Goal: Information Seeking & Learning: Learn about a topic

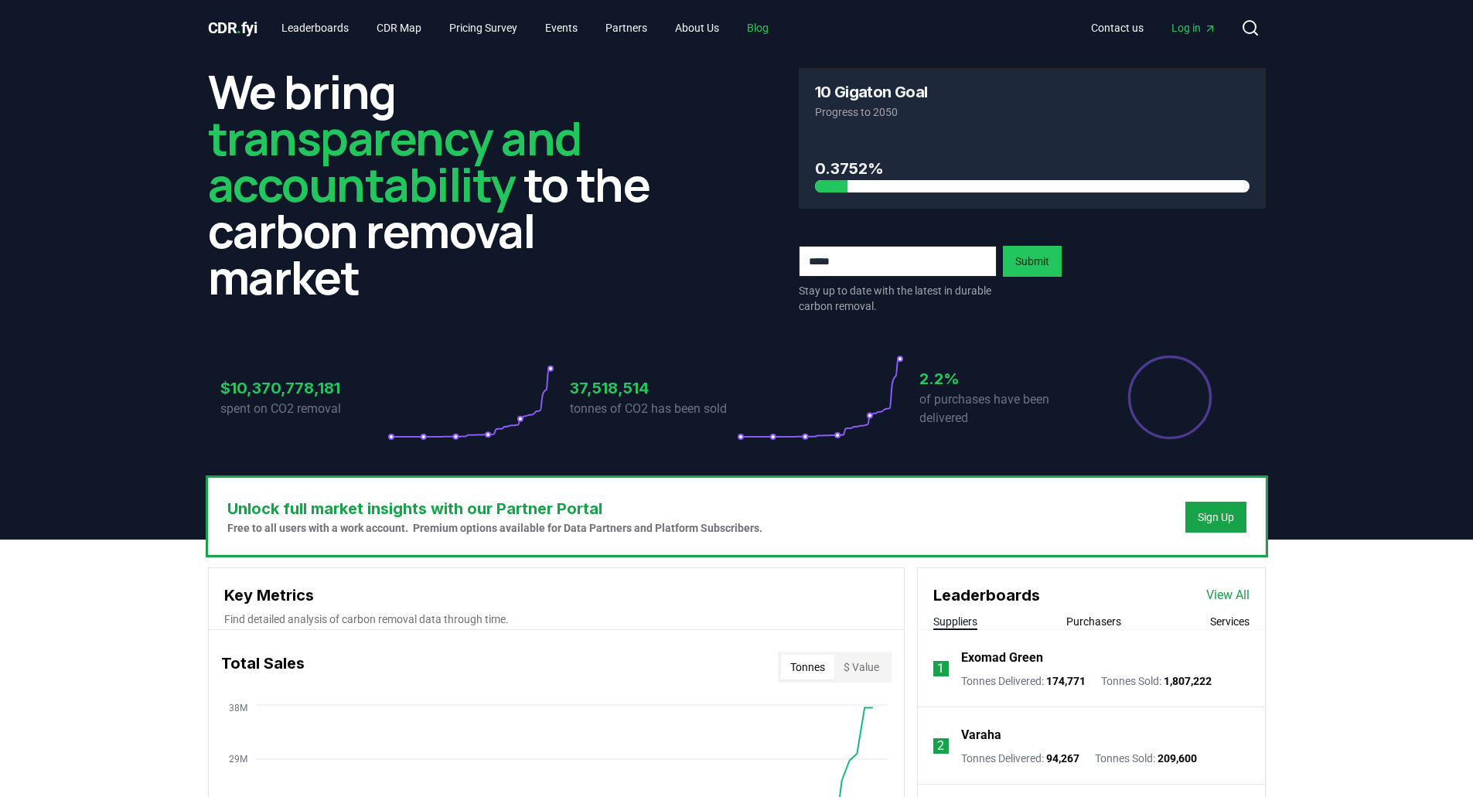
click at [768, 26] on link "Blog" at bounding box center [758, 28] width 46 height 28
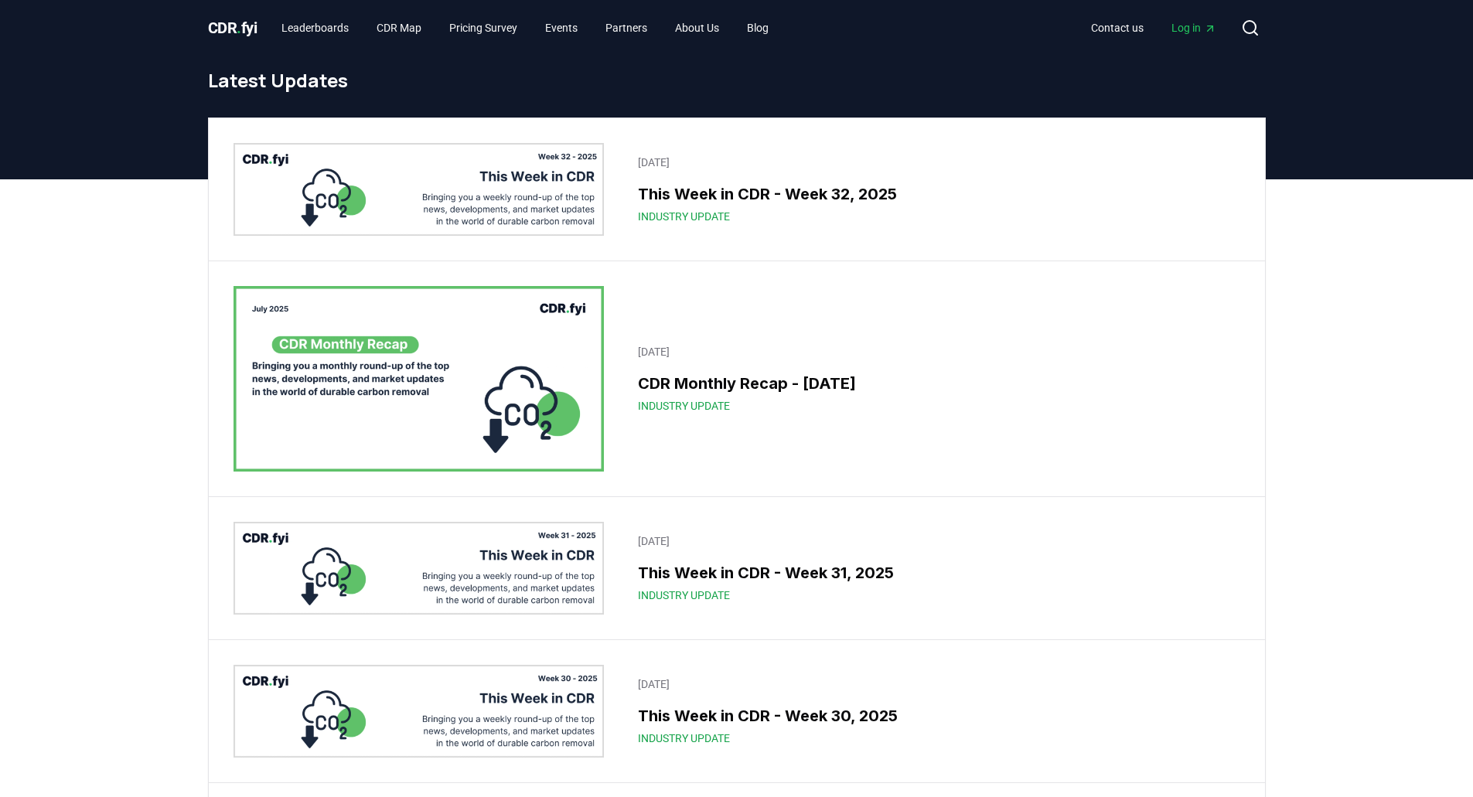
click at [559, 207] on img at bounding box center [419, 189] width 371 height 93
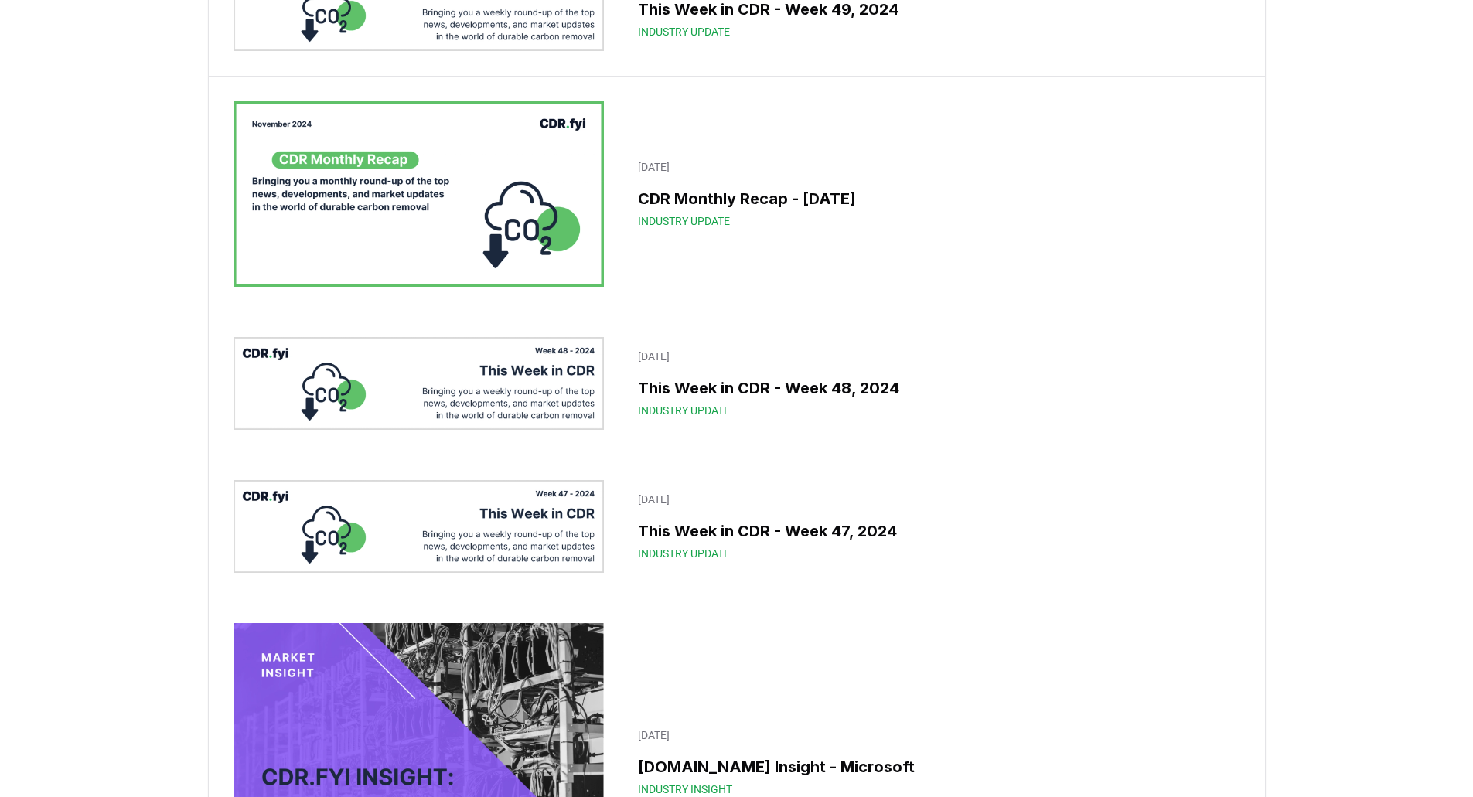
scroll to position [14307, 0]
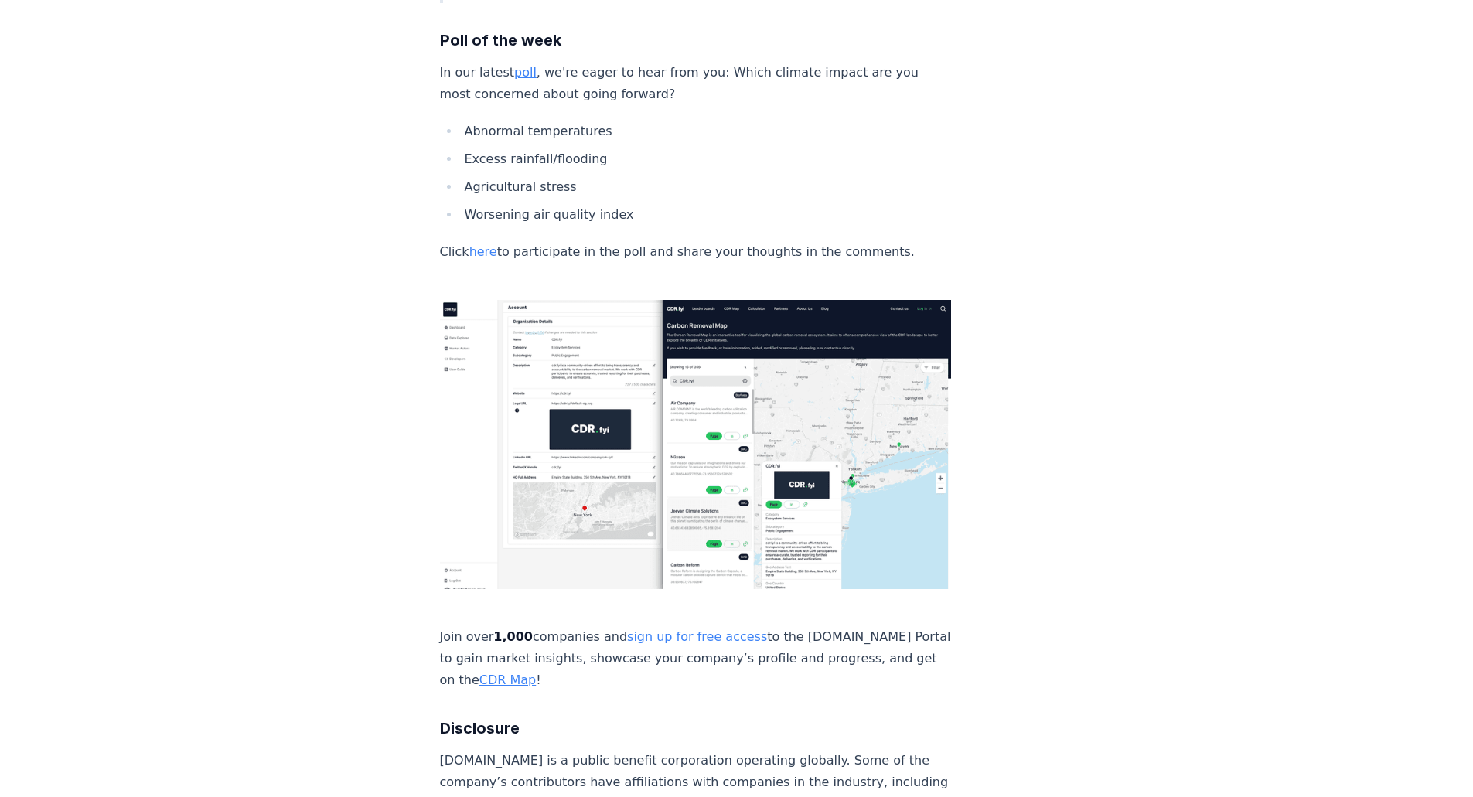
scroll to position [3731, 0]
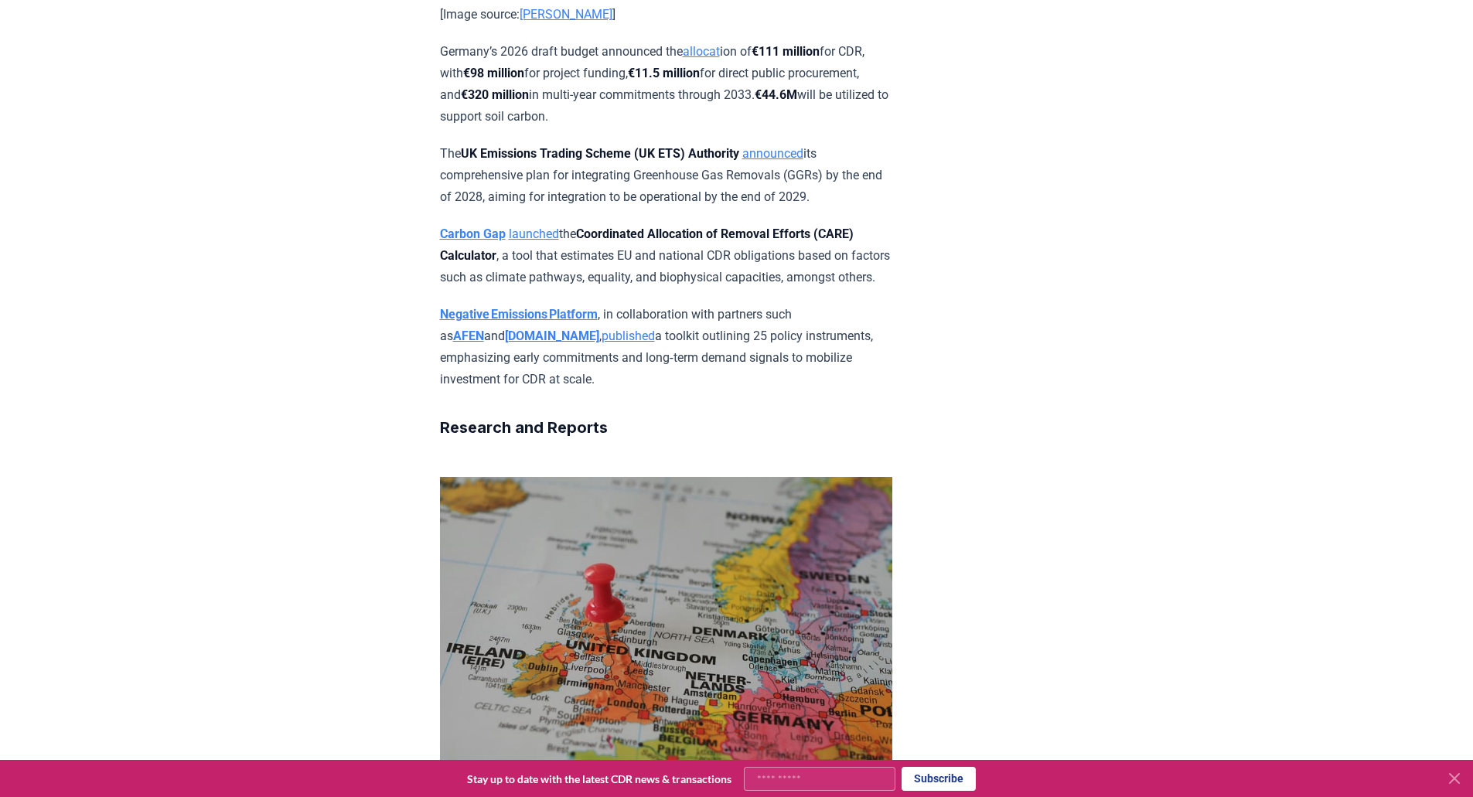
scroll to position [5365, 0]
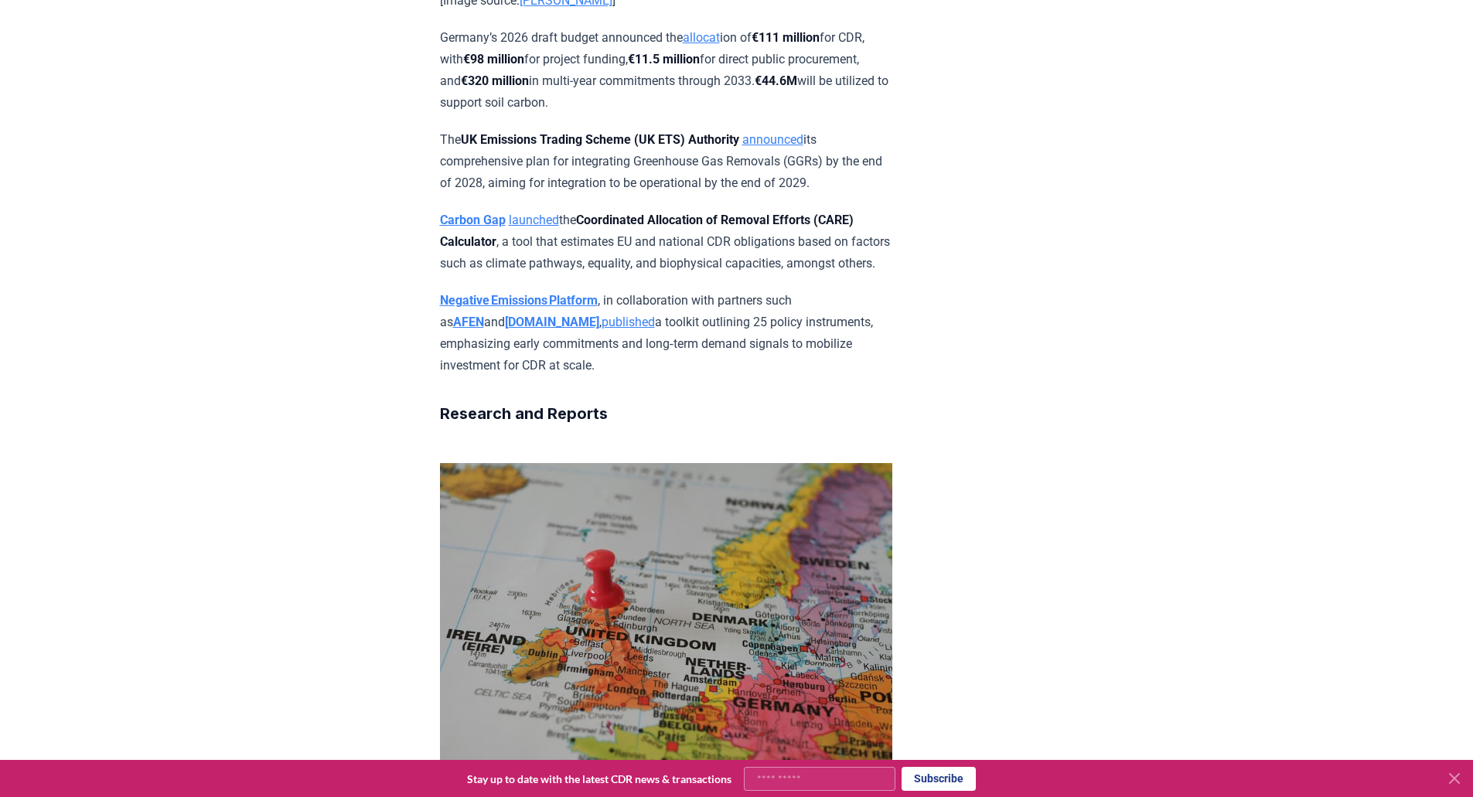
drag, startPoint x: 745, startPoint y: 261, endPoint x: 432, endPoint y: 186, distance: 322.1
copy p "Germany’s 2026 draft budget announced the allocat ion of €111 million for CDR, …"
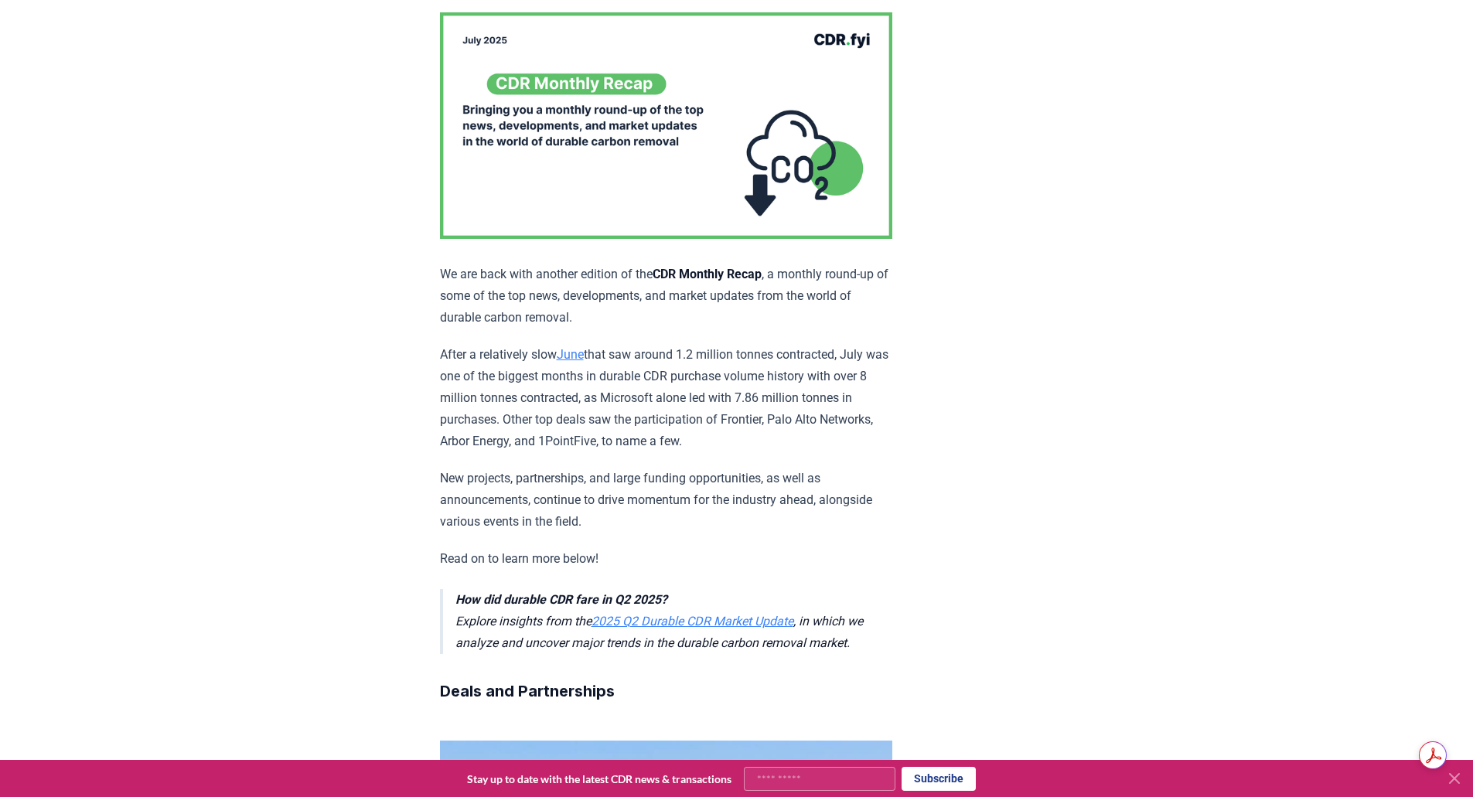
scroll to position [0, 0]
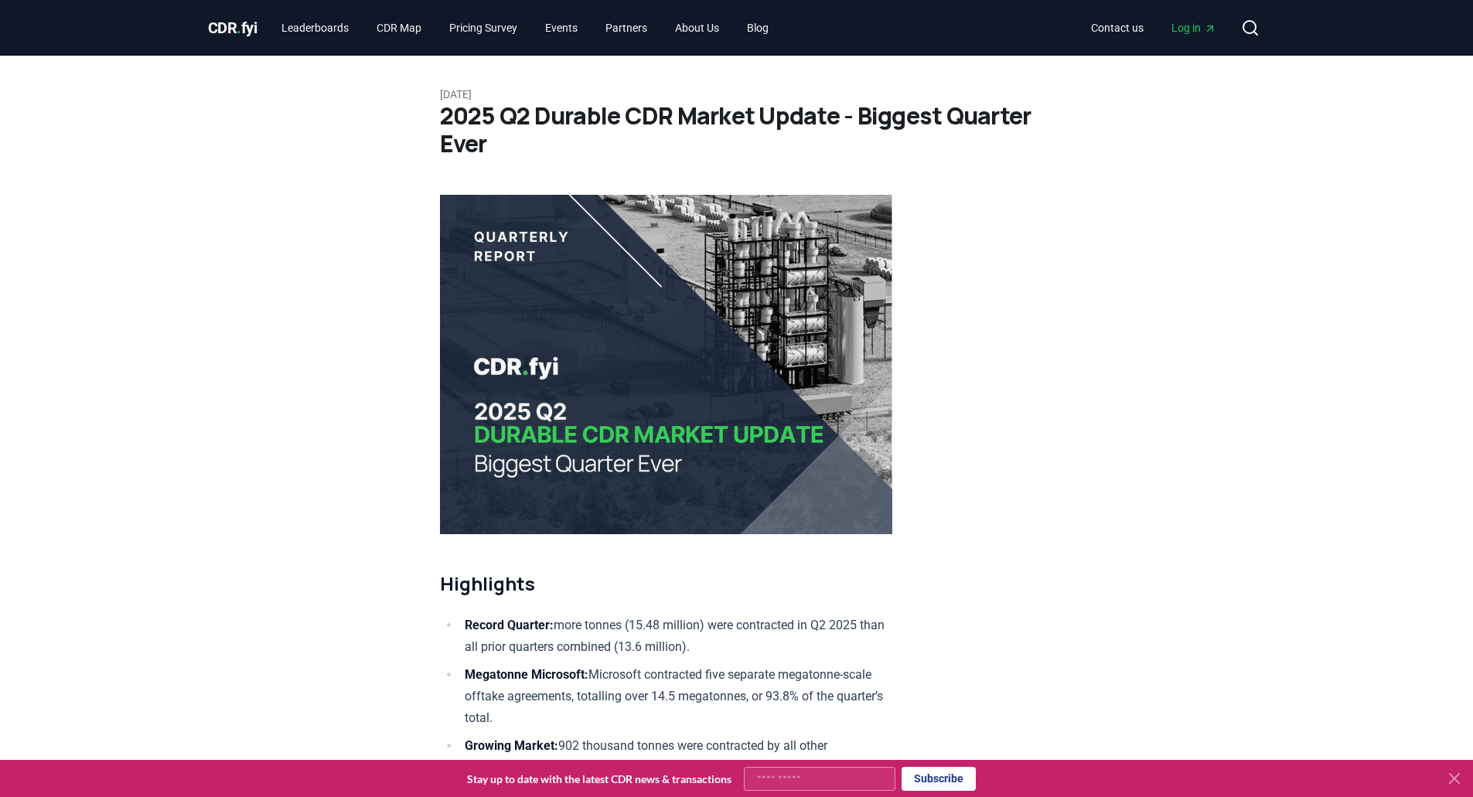
scroll to position [761, 0]
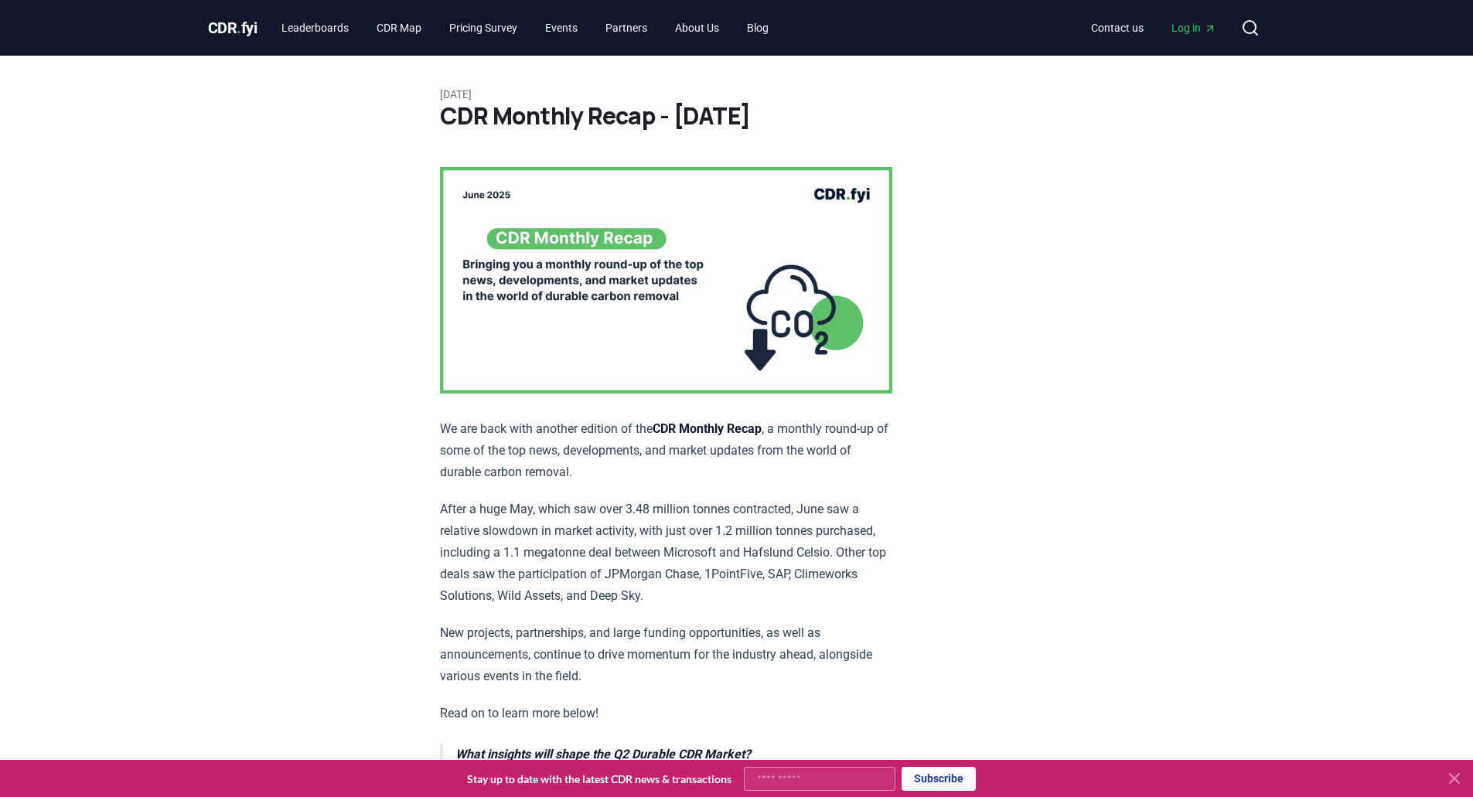
scroll to position [6509, 0]
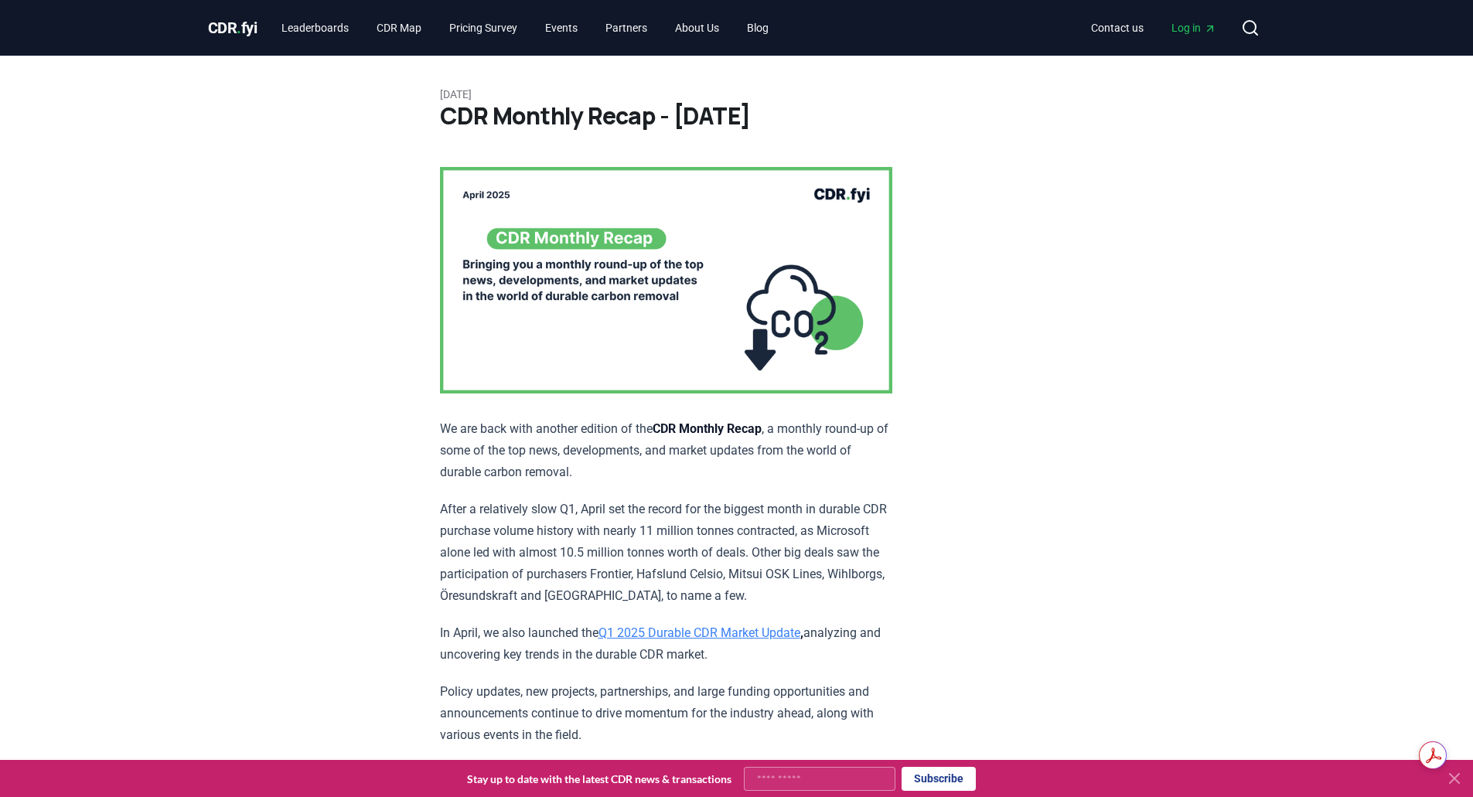
scroll to position [6419, 0]
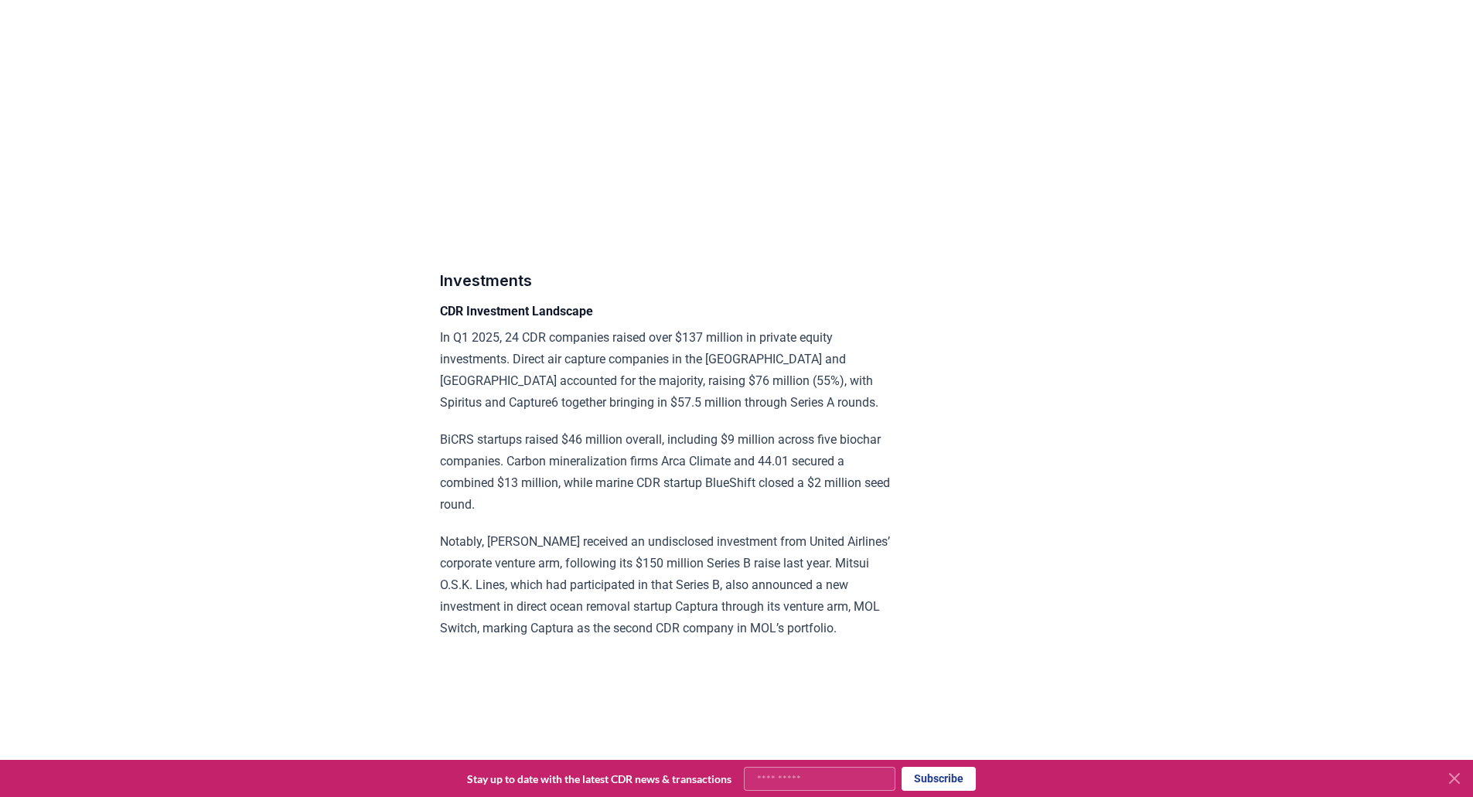
scroll to position [7691, 0]
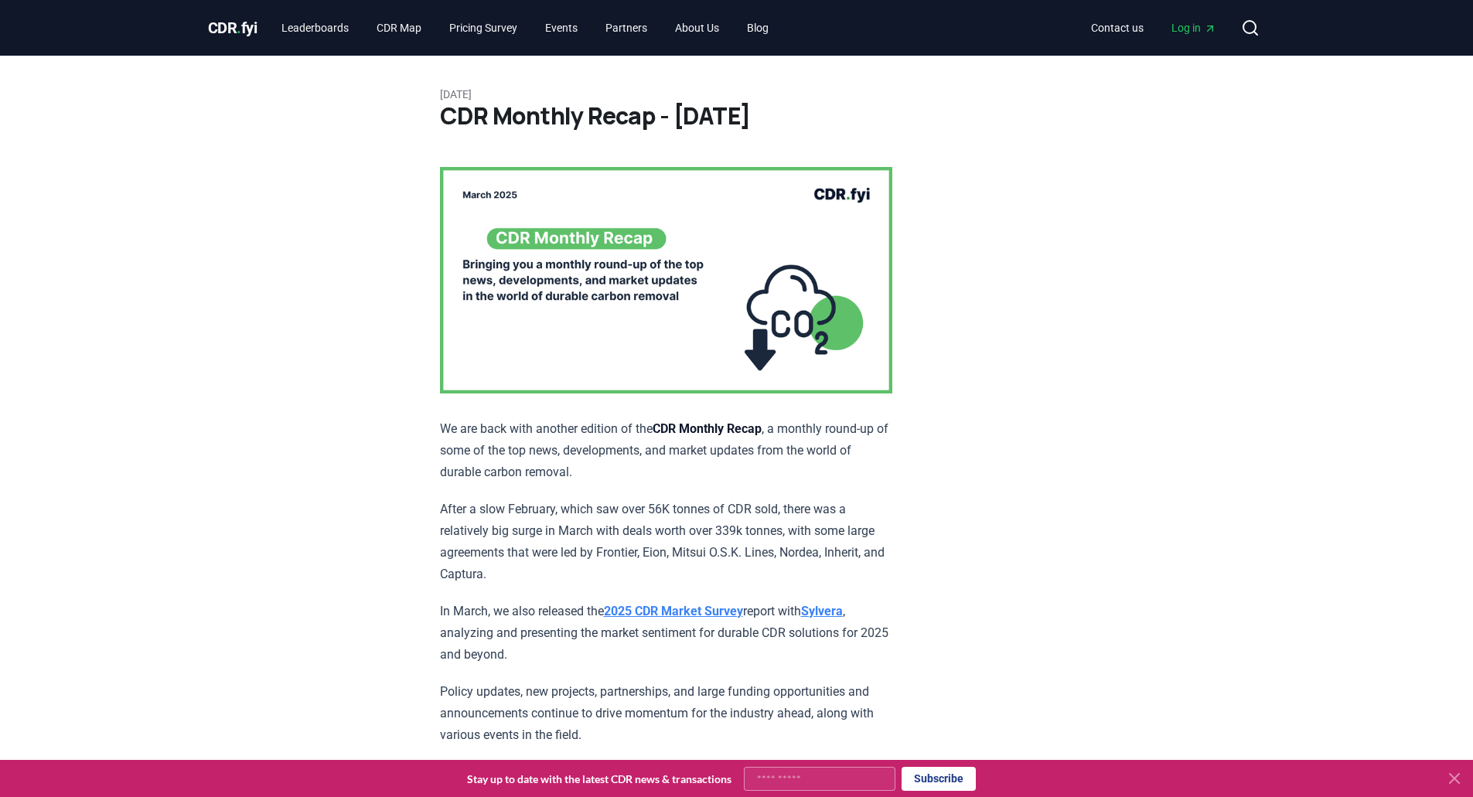
scroll to position [4692, 0]
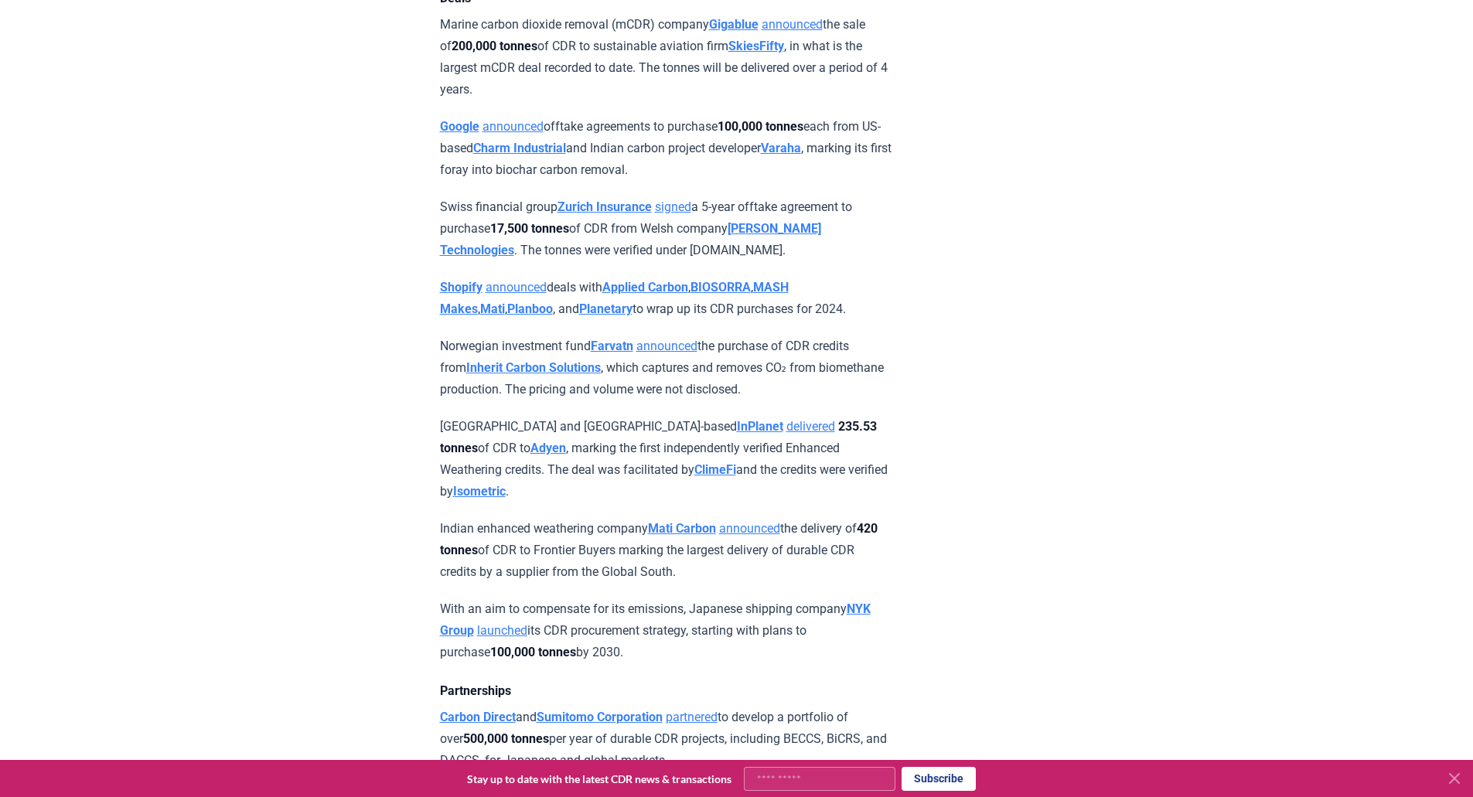
scroll to position [4136, 0]
